Goal: Ask a question

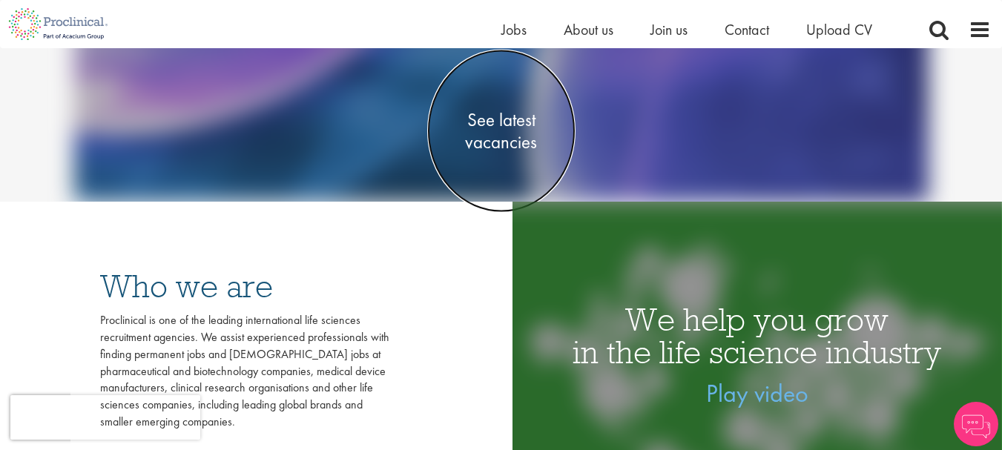
click at [511, 120] on span "See latest vacancies" at bounding box center [501, 130] width 148 height 45
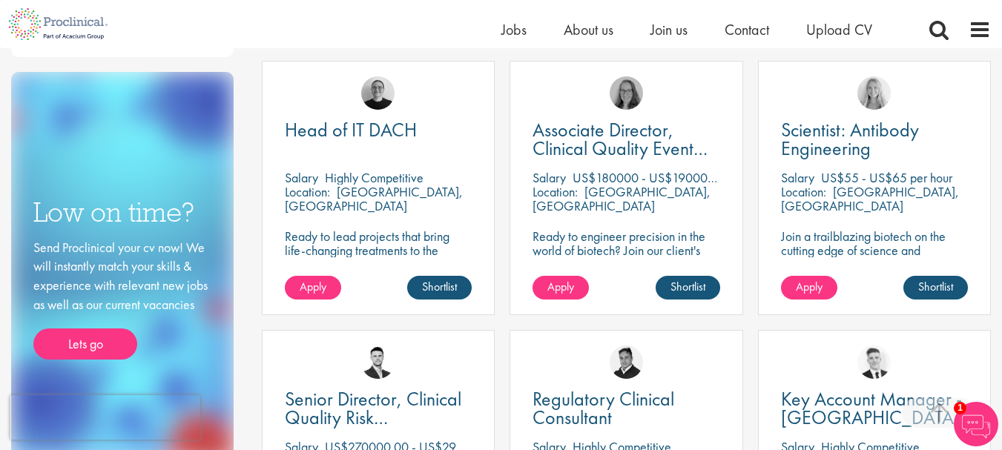
scroll to position [816, 0]
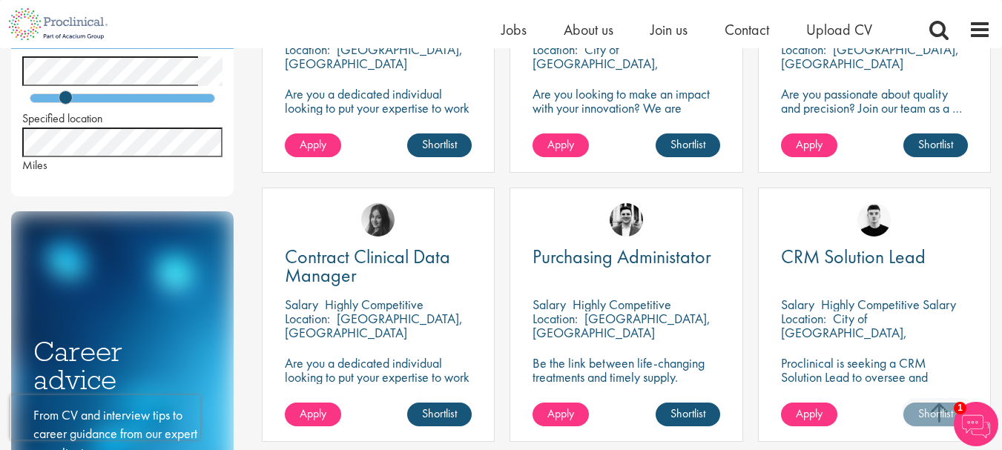
scroll to position [668, 0]
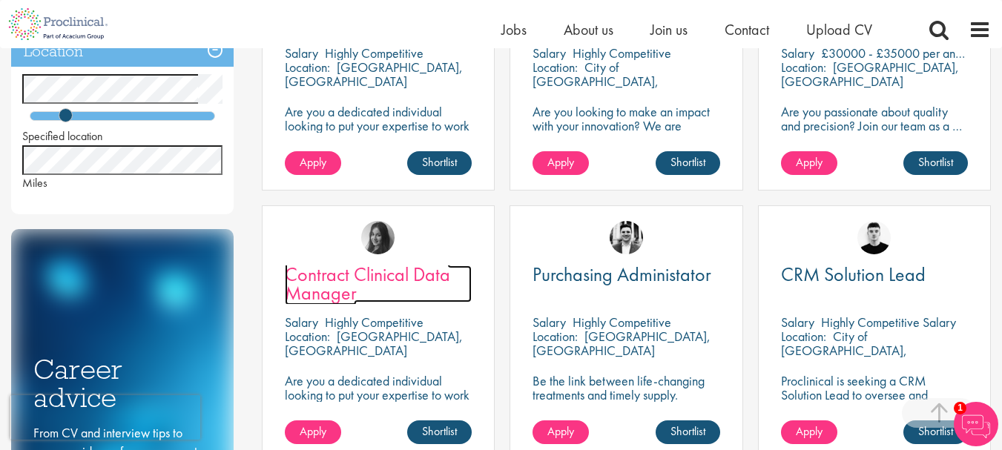
click at [424, 272] on span "Contract Clinical Data Manager" at bounding box center [367, 284] width 165 height 44
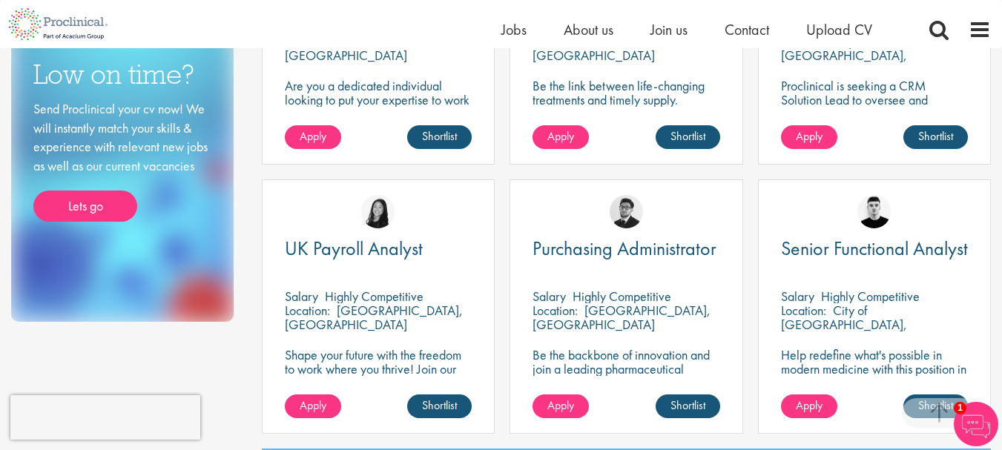
scroll to position [964, 0]
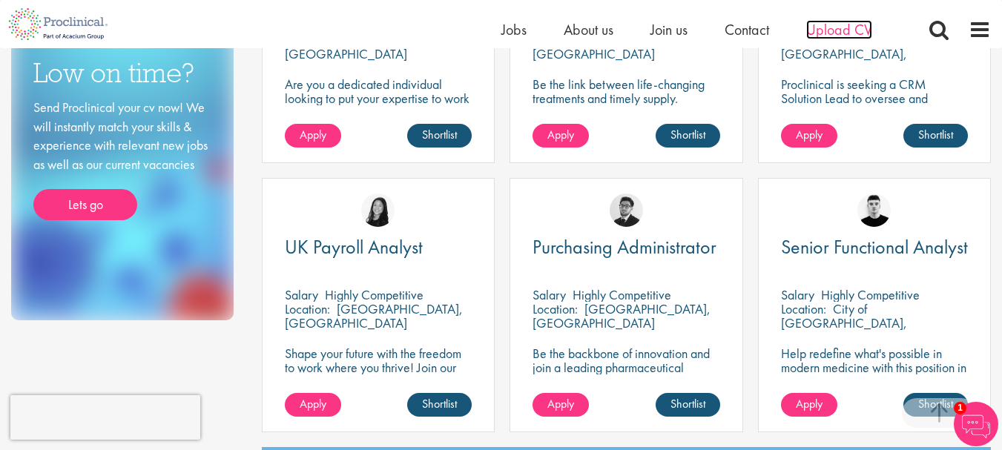
click at [843, 33] on span "Upload CV" at bounding box center [839, 29] width 66 height 19
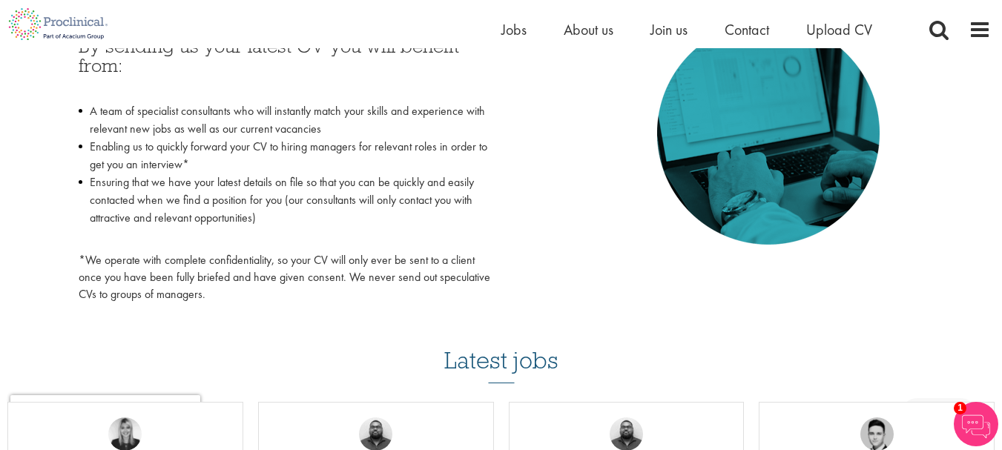
scroll to position [431, 0]
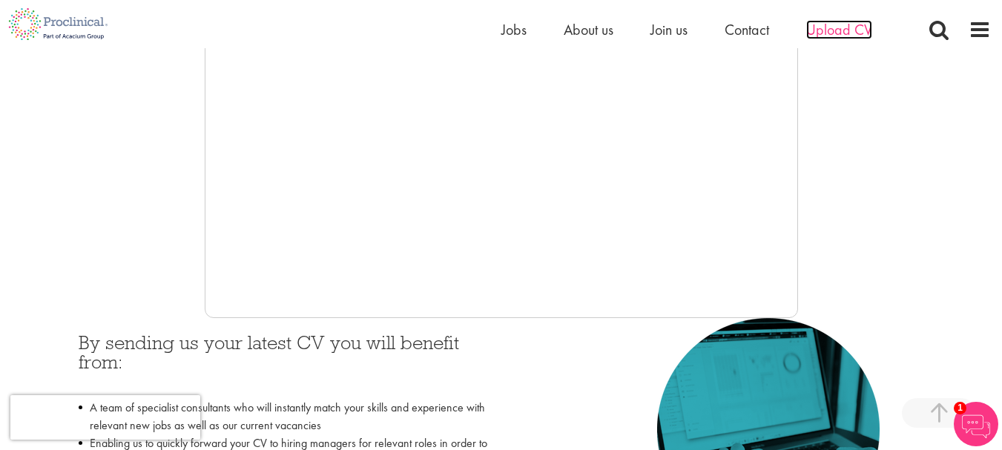
click at [834, 34] on span "Upload CV" at bounding box center [839, 29] width 66 height 19
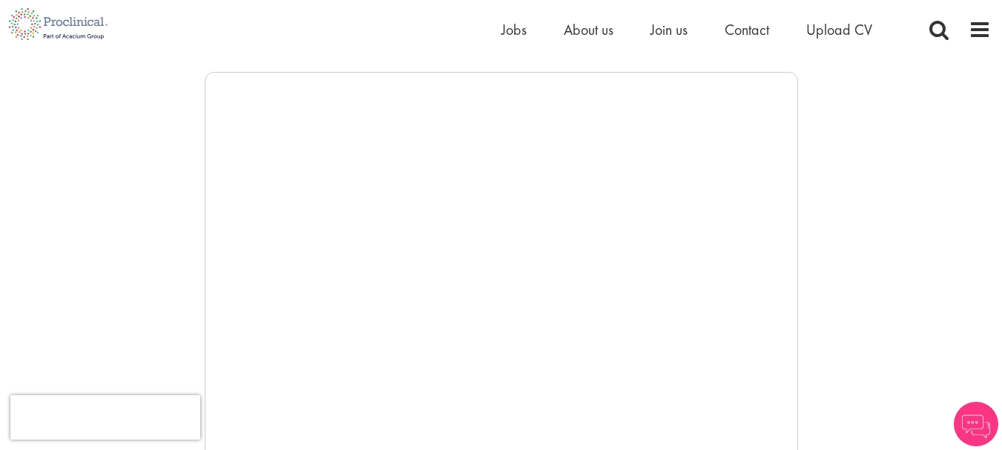
scroll to position [148, 0]
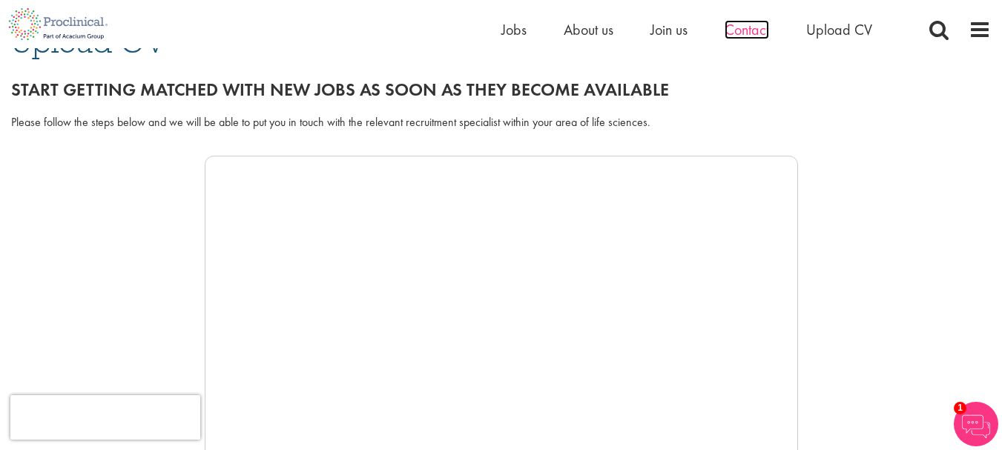
drag, startPoint x: 745, startPoint y: 36, endPoint x: 736, endPoint y: 77, distance: 42.6
click at [745, 36] on span "Contact" at bounding box center [747, 29] width 45 height 19
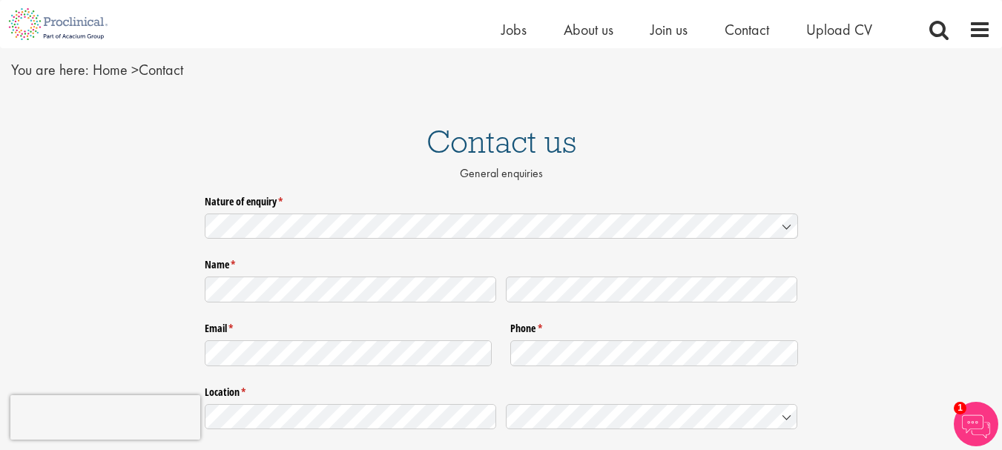
scroll to position [74, 0]
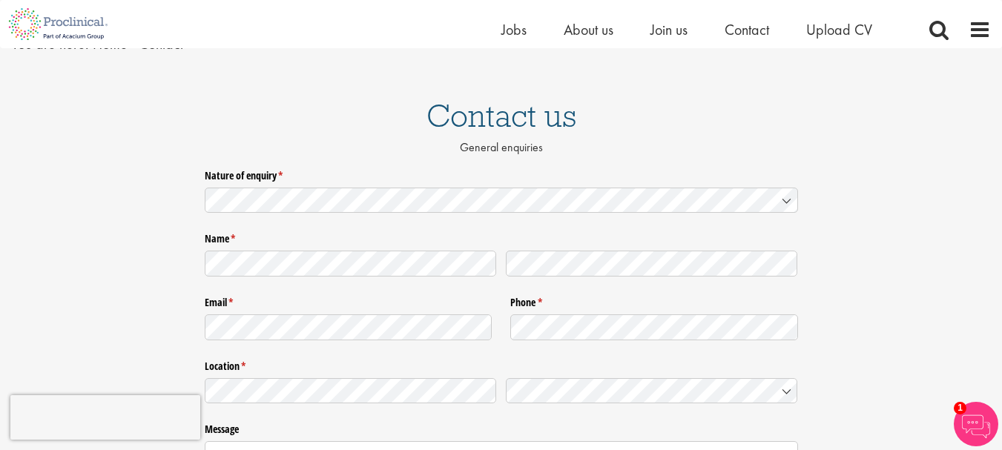
click at [786, 198] on icon at bounding box center [787, 201] width 12 height 12
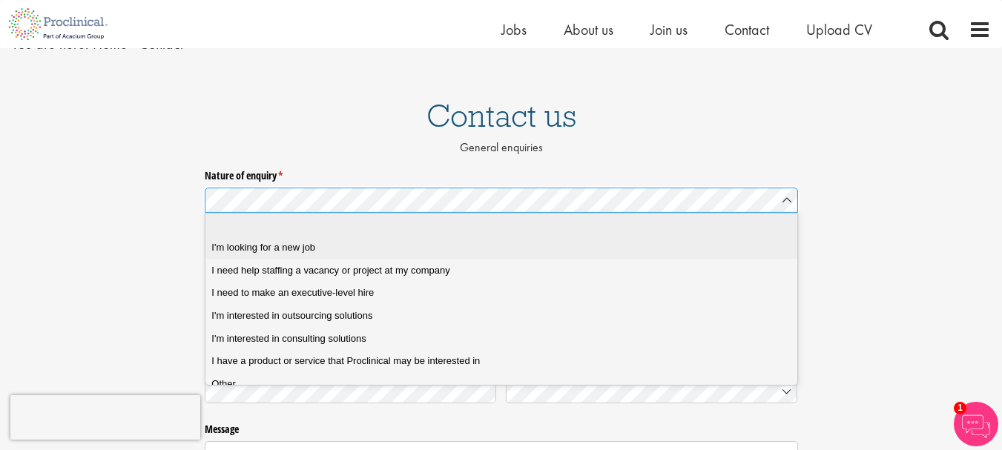
click at [382, 245] on div "I'm looking for a new job" at bounding box center [506, 247] width 590 height 13
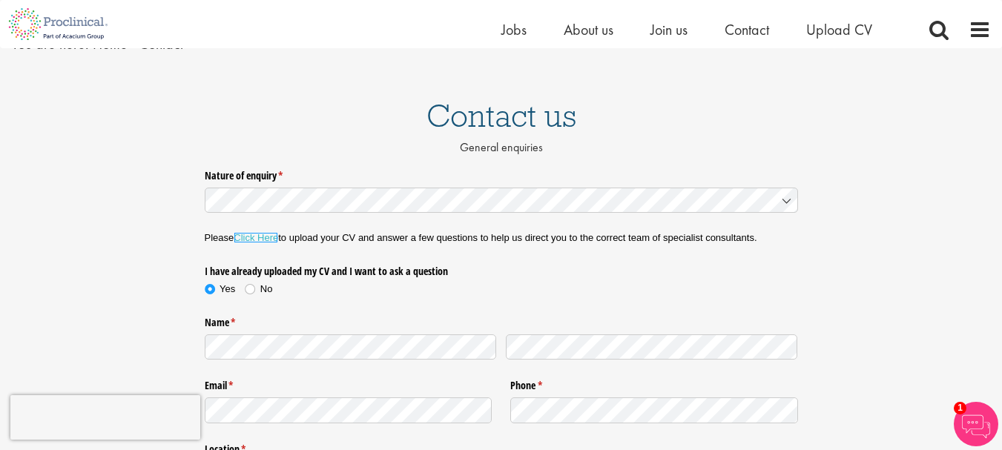
click at [268, 237] on link "Click Here" at bounding box center [256, 237] width 45 height 11
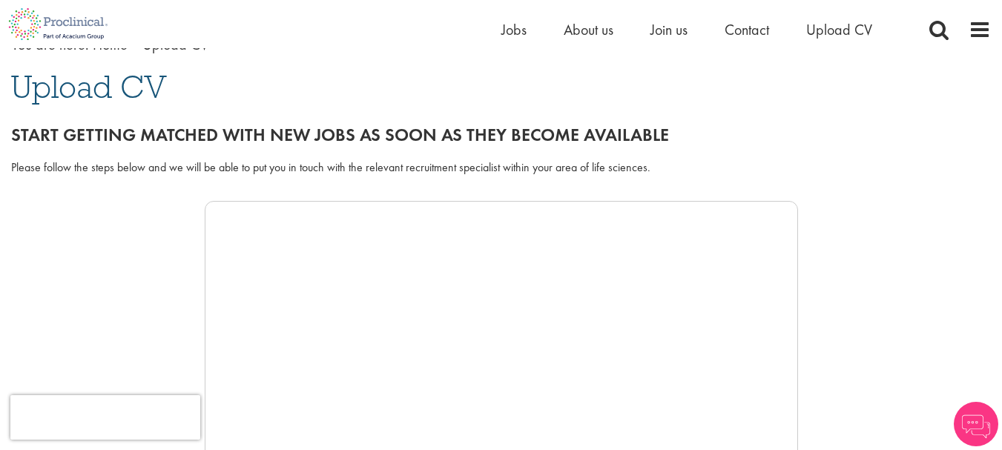
scroll to position [148, 0]
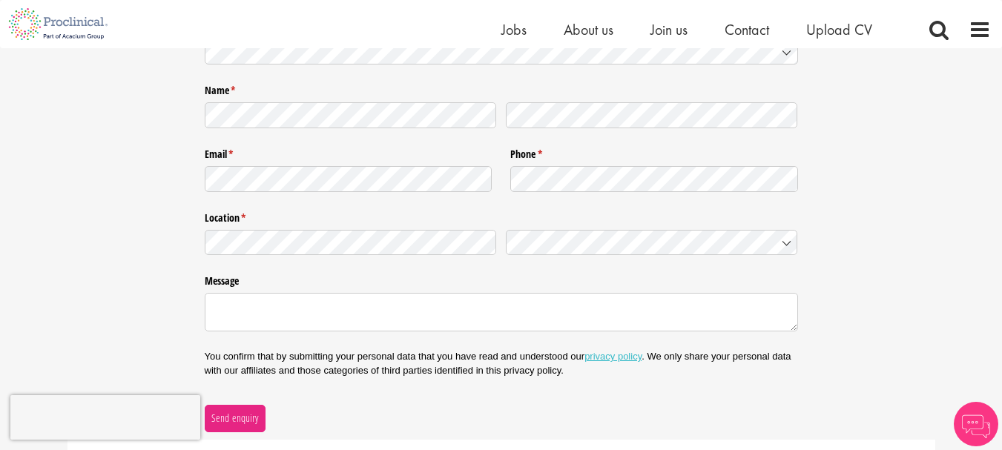
scroll to position [74, 0]
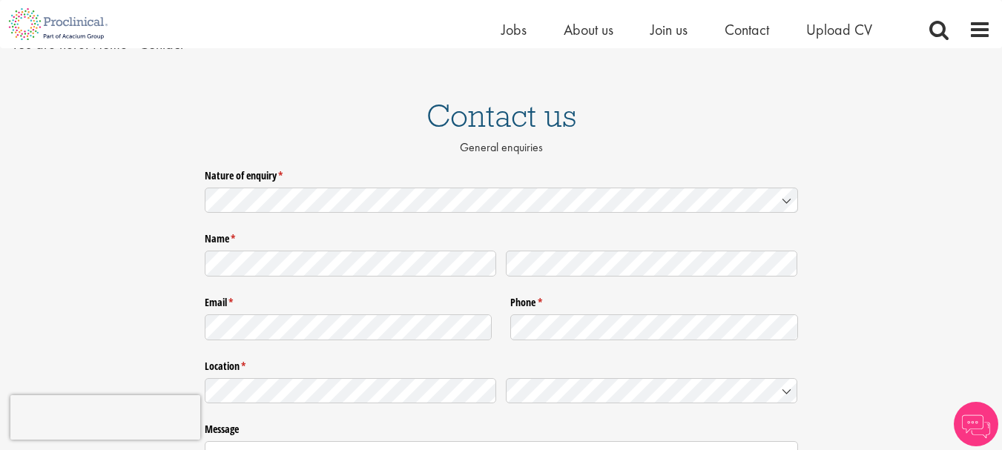
click at [786, 201] on icon at bounding box center [786, 202] width 7 height 4
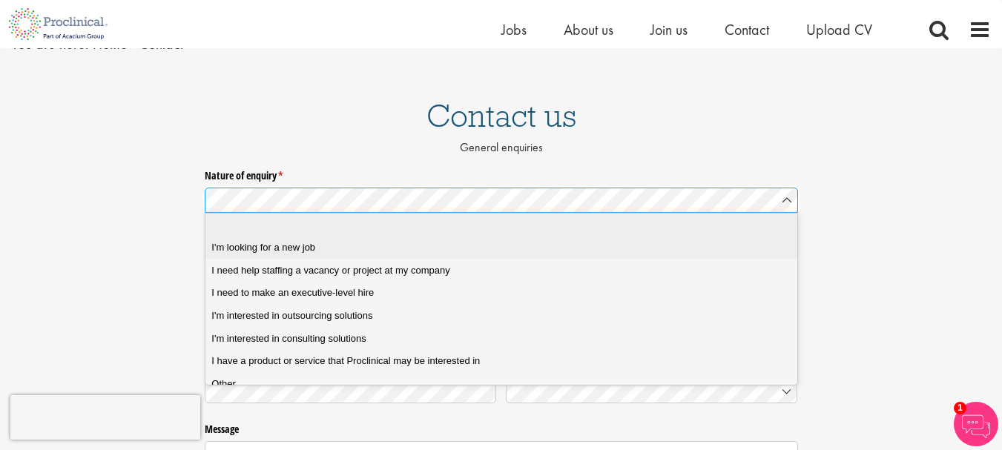
click at [354, 248] on div "I'm looking for a new job" at bounding box center [506, 247] width 590 height 13
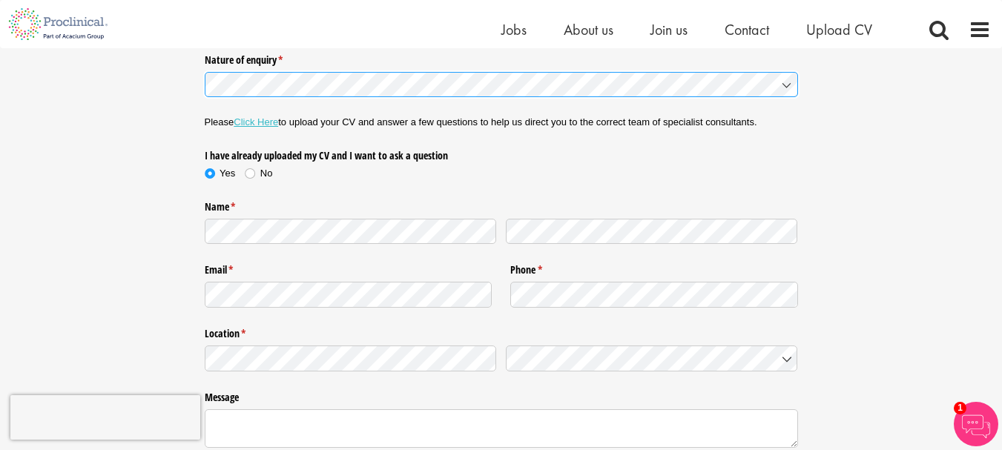
scroll to position [223, 0]
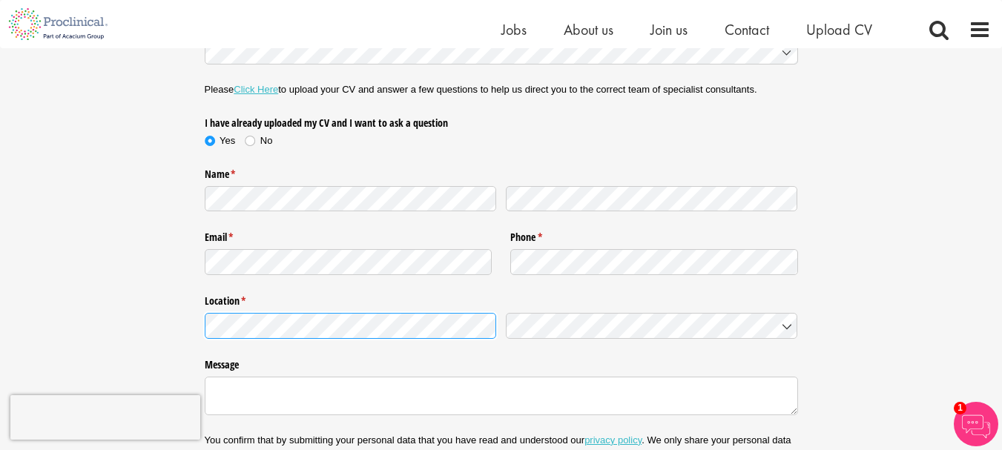
click at [785, 332] on icon at bounding box center [787, 326] width 12 height 12
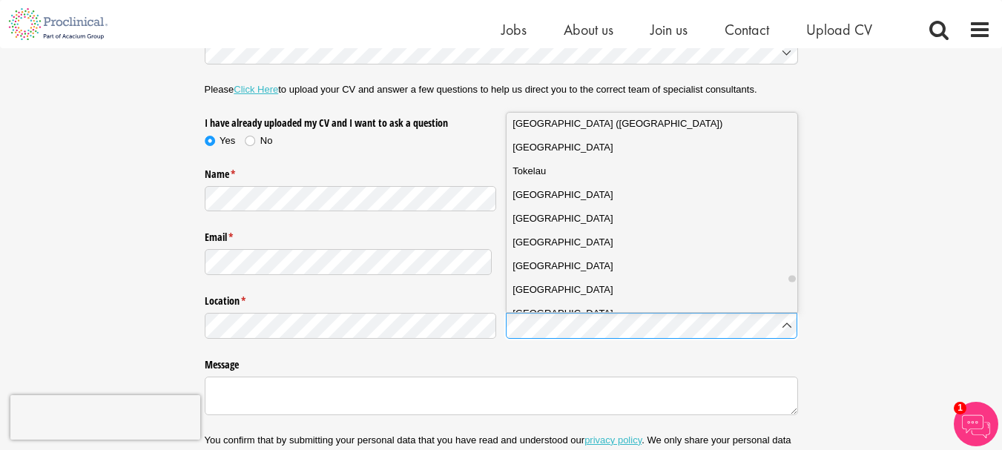
scroll to position [5266, 0]
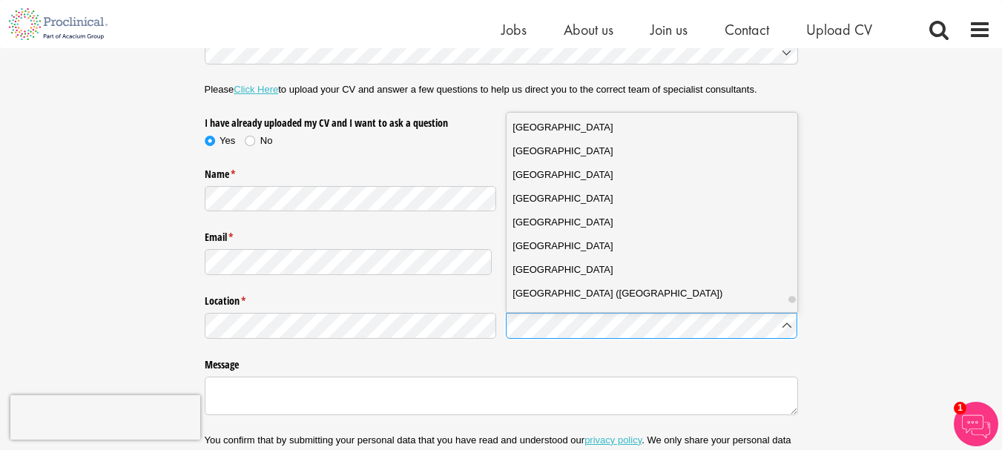
drag, startPoint x: 794, startPoint y: 120, endPoint x: 790, endPoint y: 303, distance: 182.5
click at [790, 303] on div at bounding box center [791, 299] width 7 height 7
click at [551, 177] on span "United Kingdom" at bounding box center [563, 175] width 100 height 15
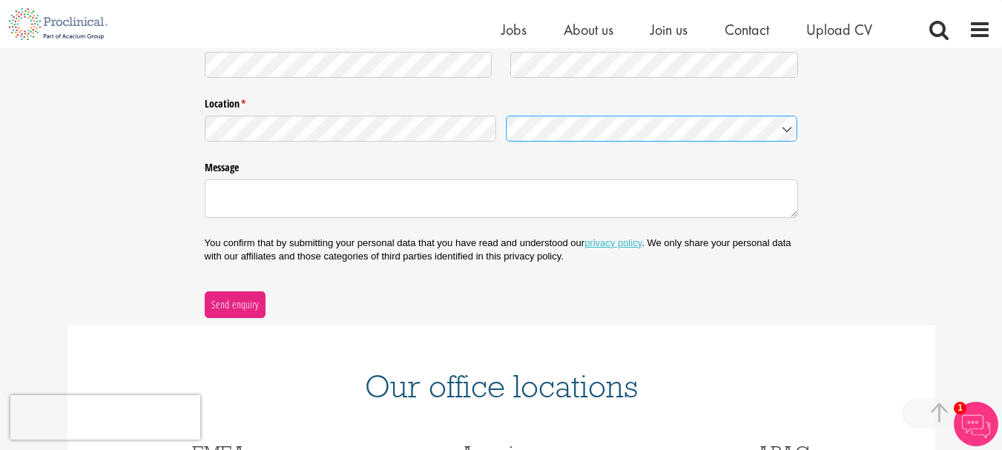
scroll to position [445, 0]
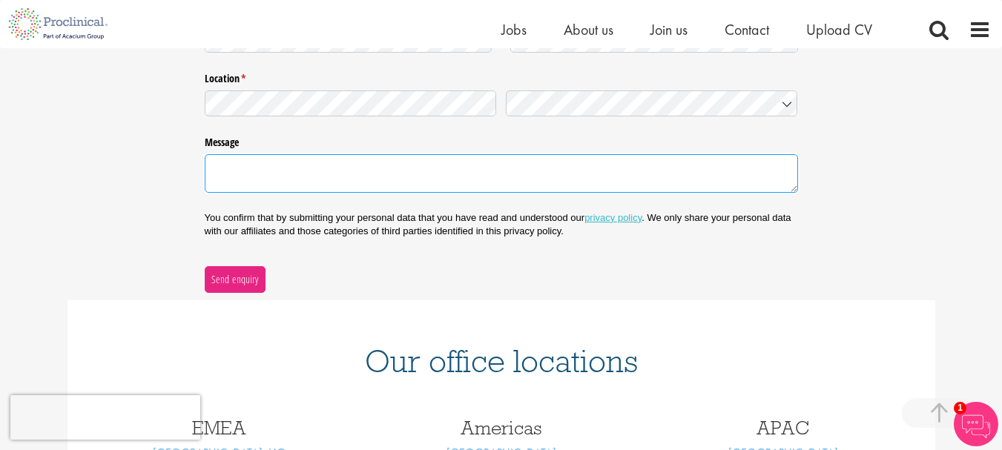
click at [235, 167] on textarea "Message" at bounding box center [501, 173] width 593 height 39
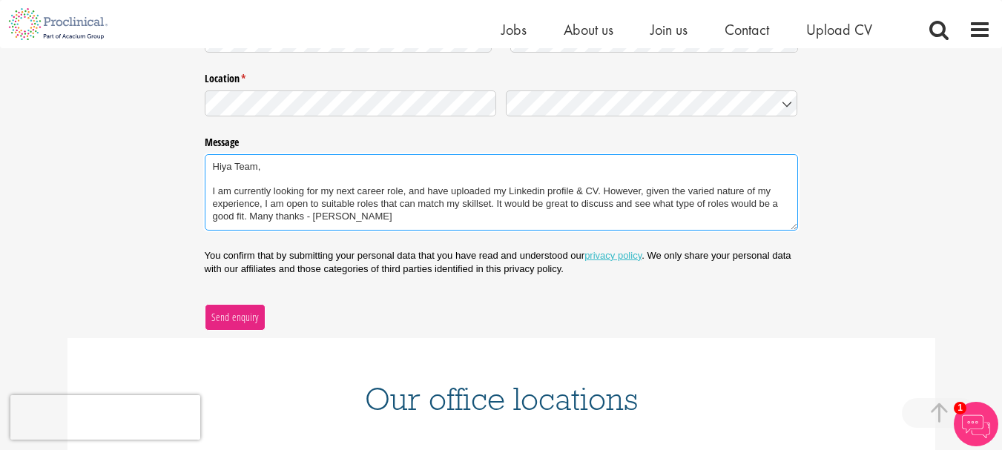
type textarea "Hiya Team, I am currently looking for my next career role, and have uploaded my…"
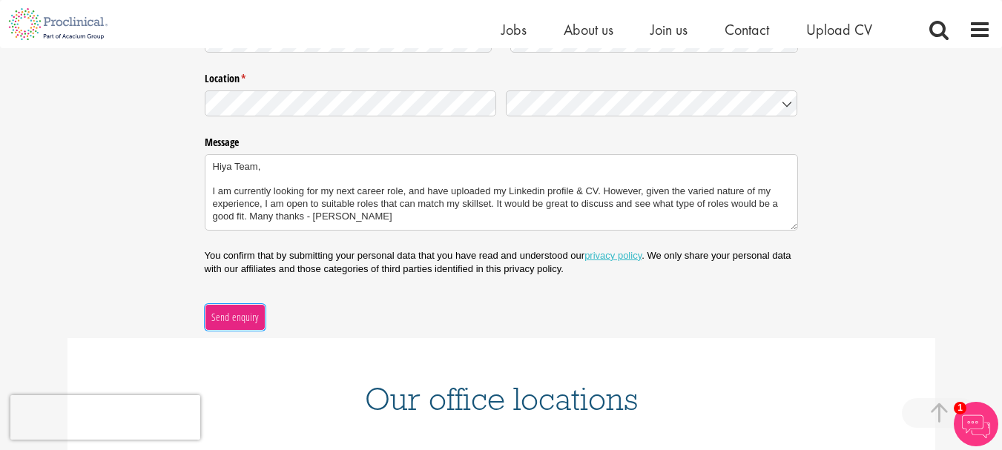
click at [237, 320] on span "Send enquiry" at bounding box center [235, 317] width 48 height 16
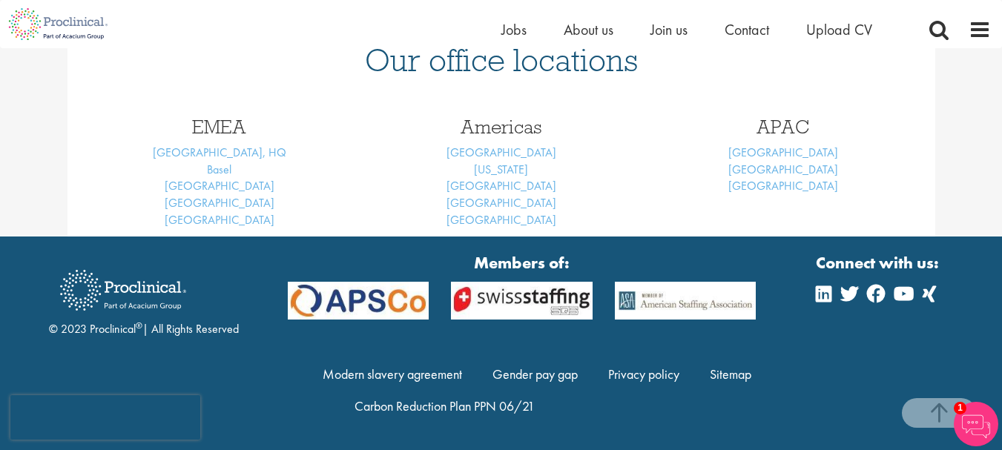
scroll to position [237, 0]
